Goal: Transaction & Acquisition: Purchase product/service

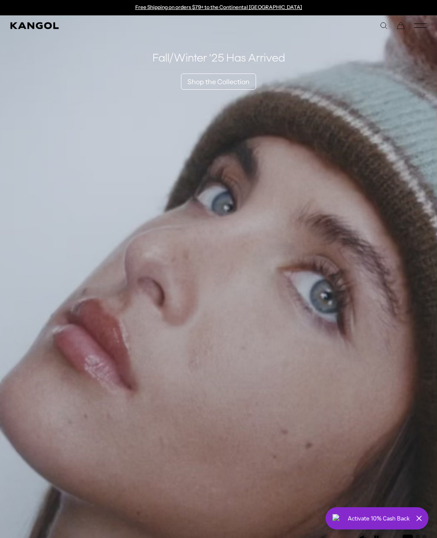
click at [398, 31] on comp-header "Icons Icons Buckets & Casuals Berets 504s & 507s" at bounding box center [218, 25] width 437 height 20
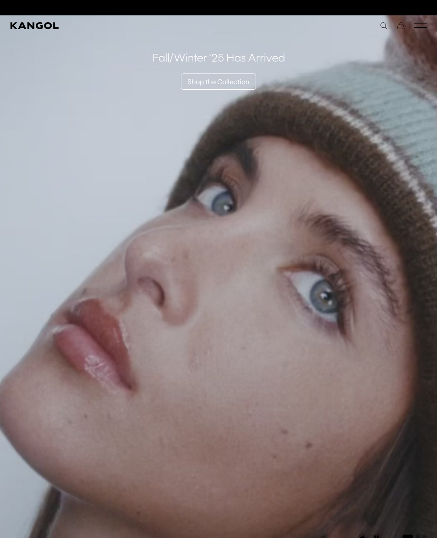
scroll to position [0, 176]
click at [399, 29] on div "Close dialog Enter your email to unlock 15% OFF your first order *Excludes sele…" at bounding box center [218, 269] width 437 height 538
click at [401, 29] on icon "Cart" at bounding box center [401, 26] width 8 height 8
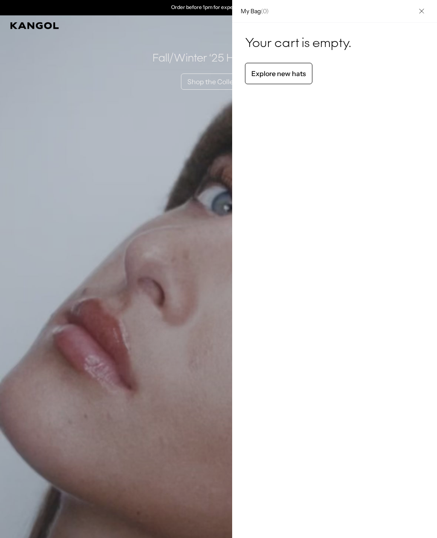
click at [421, 18] on button "Close" at bounding box center [422, 11] width 22 height 22
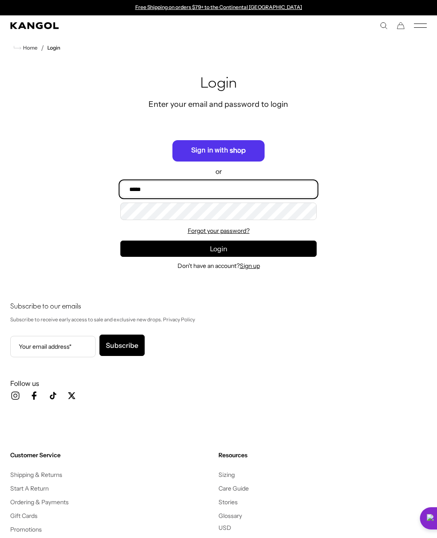
click at [276, 196] on input "Email" at bounding box center [218, 189] width 196 height 16
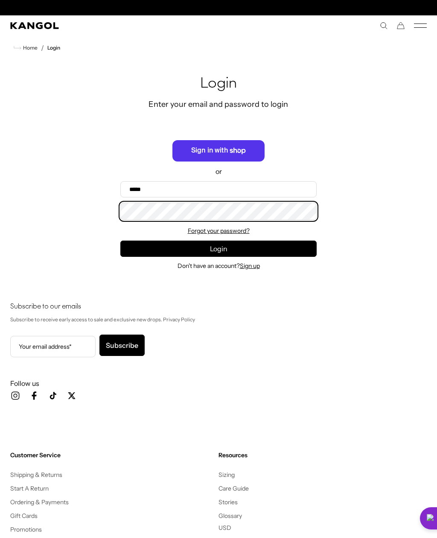
scroll to position [0, 176]
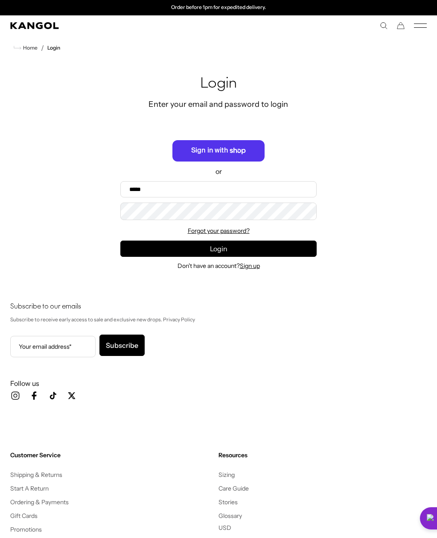
click at [237, 155] on span "Sign in with Shop" at bounding box center [219, 150] width 92 height 21
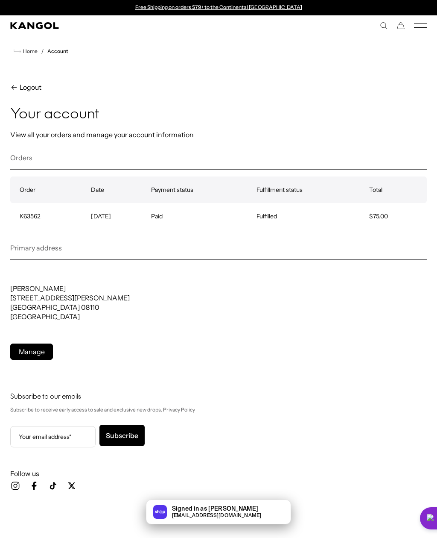
click at [404, 26] on icon "Cart" at bounding box center [401, 26] width 8 height 8
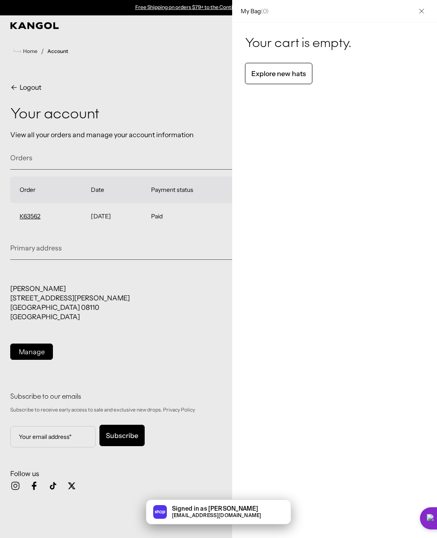
click at [417, 14] on button "Close" at bounding box center [422, 11] width 22 height 22
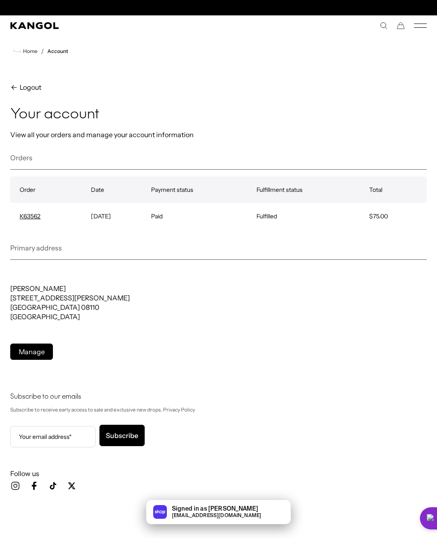
scroll to position [0, 176]
click at [47, 36] on nav "Home / Account" at bounding box center [218, 51] width 437 height 31
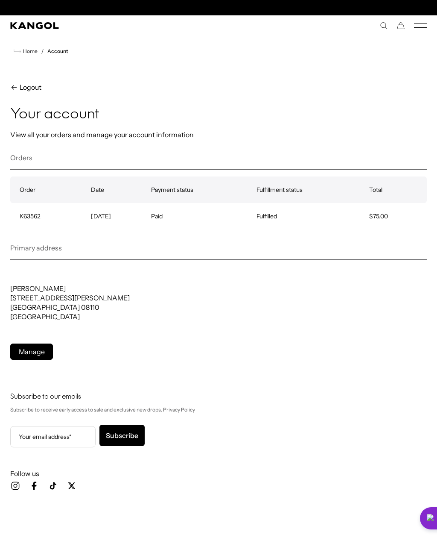
click at [44, 29] on icon "Kangol" at bounding box center [34, 25] width 49 height 7
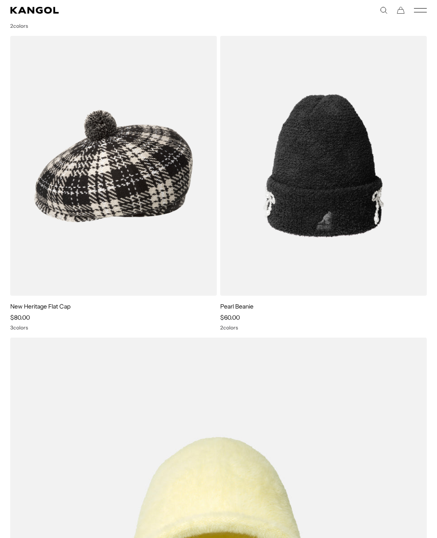
scroll to position [2781, 0]
click at [0, 0] on img at bounding box center [0, 0] width 0 height 0
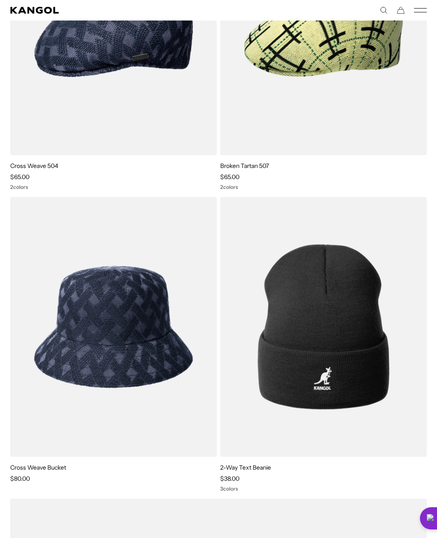
scroll to position [0, 0]
click at [0, 0] on img at bounding box center [0, 0] width 0 height 0
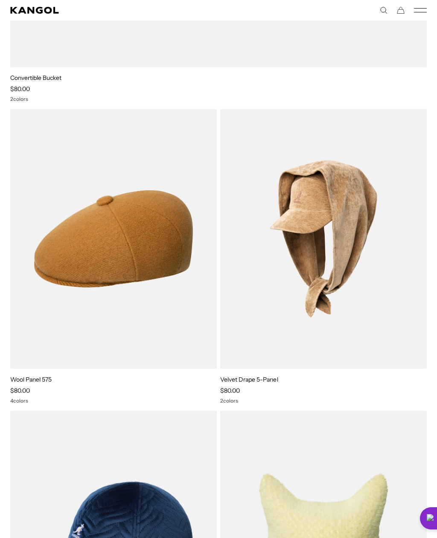
click at [0, 0] on img at bounding box center [0, 0] width 0 height 0
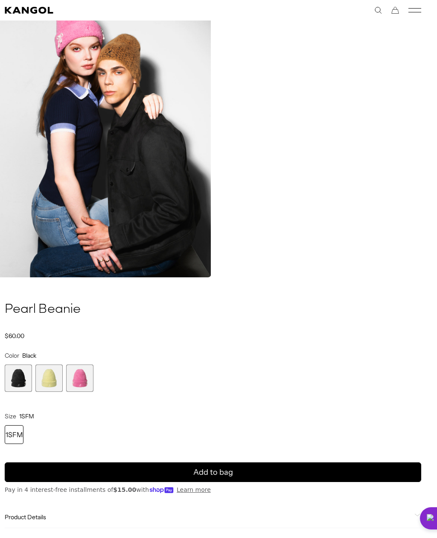
scroll to position [369, 0]
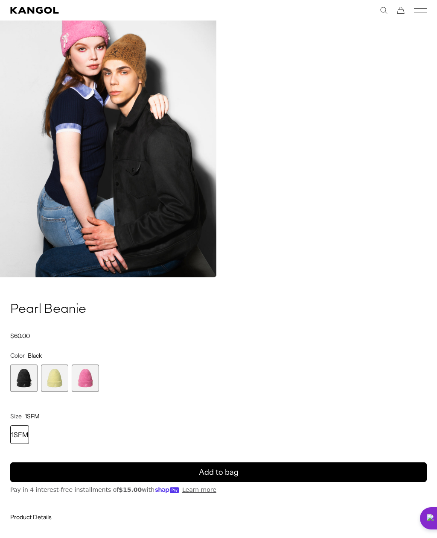
click at [67, 377] on span "2 of 3" at bounding box center [54, 377] width 27 height 27
click at [20, 378] on span "1 of 3" at bounding box center [23, 377] width 27 height 27
click at [56, 376] on span "2 of 3" at bounding box center [54, 377] width 27 height 27
click at [88, 379] on span "3 of 3" at bounding box center [85, 377] width 27 height 27
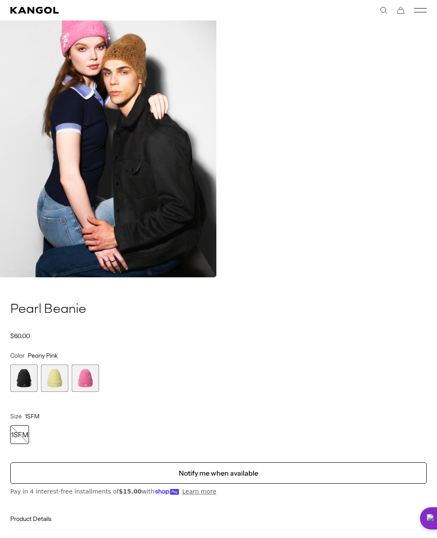
click at [22, 372] on span "1 of 3" at bounding box center [23, 377] width 27 height 27
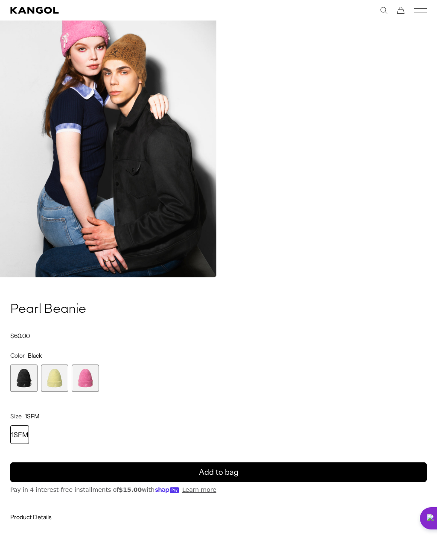
scroll to position [0, 176]
click at [35, 470] on button "Add to bag" at bounding box center [218, 472] width 417 height 20
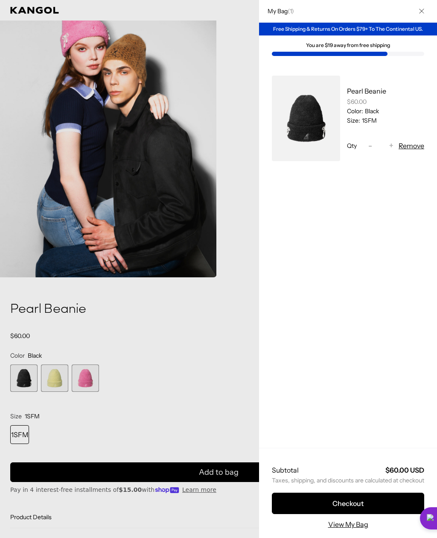
click at [106, 413] on div at bounding box center [218, 269] width 437 height 538
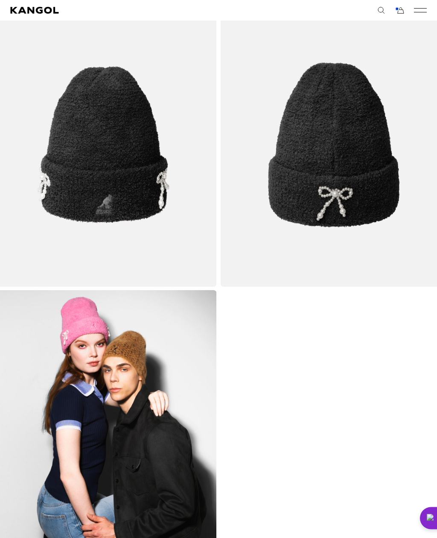
scroll to position [0, 0]
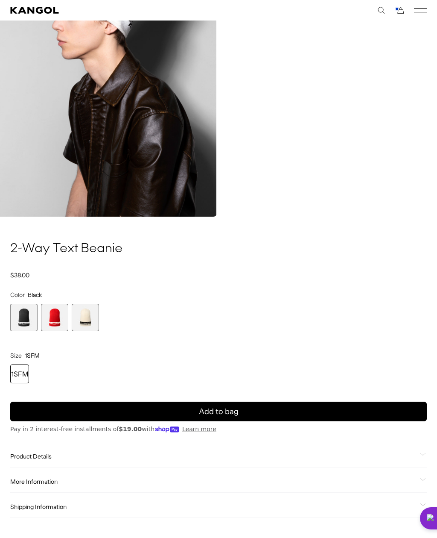
click at [37, 410] on button "Add to bag" at bounding box center [218, 411] width 417 height 20
click at [19, 374] on div "1SFM" at bounding box center [19, 373] width 19 height 19
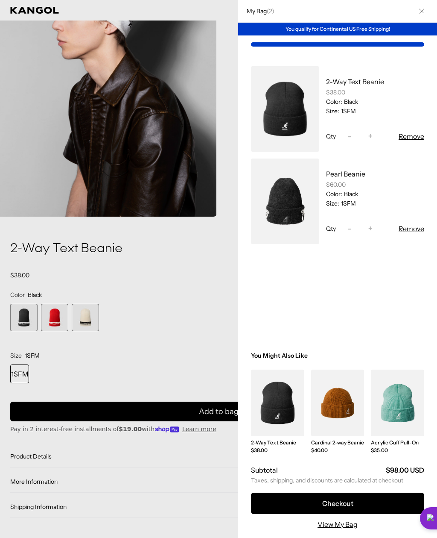
click at [108, 348] on div at bounding box center [218, 269] width 437 height 538
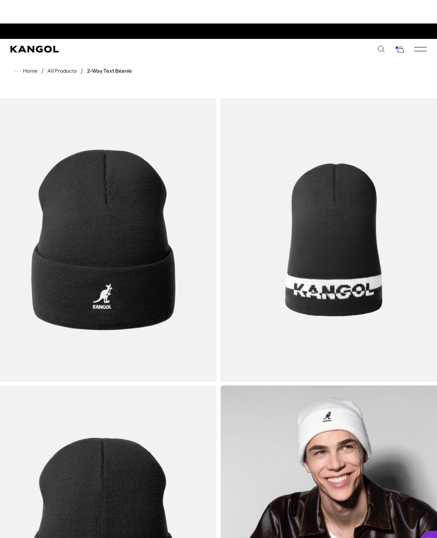
scroll to position [0, 176]
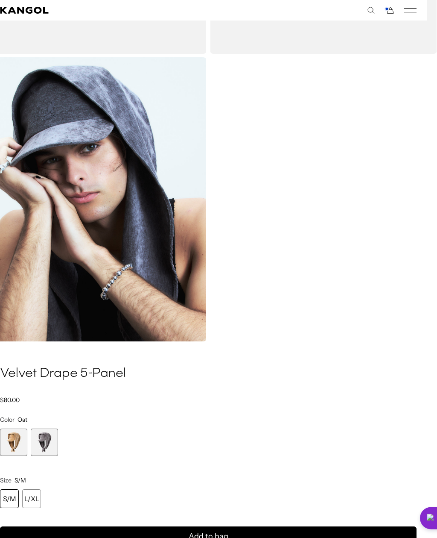
scroll to position [649, 10]
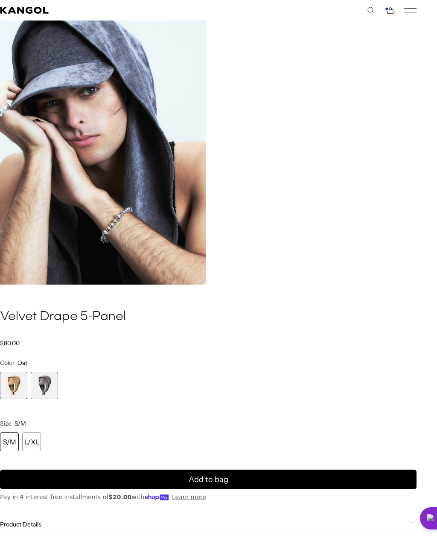
click at [48, 378] on span "2 of 2" at bounding box center [44, 385] width 27 height 27
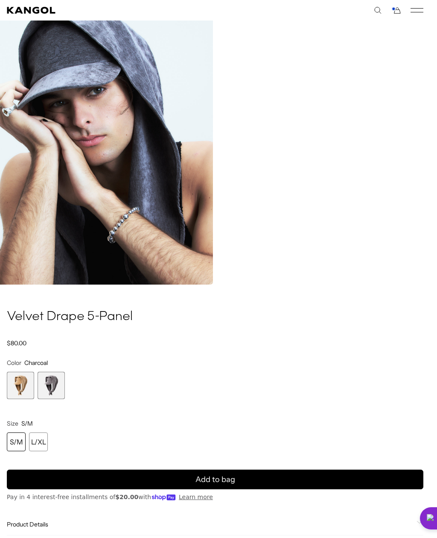
scroll to position [649, 1]
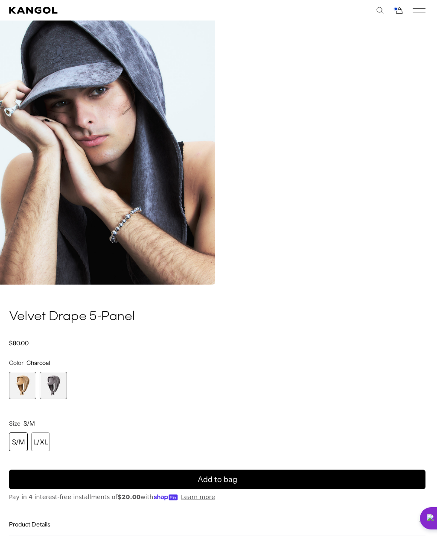
click at [63, 391] on span "2 of 2" at bounding box center [53, 385] width 27 height 27
click at [46, 439] on div "L/XL" at bounding box center [40, 441] width 19 height 19
click at [140, 481] on button "Add to bag" at bounding box center [217, 479] width 417 height 20
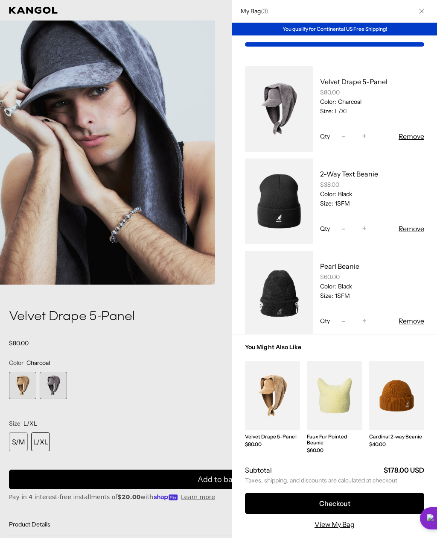
click at [198, 317] on div at bounding box center [218, 269] width 437 height 538
